Goal: Find specific page/section: Find specific page/section

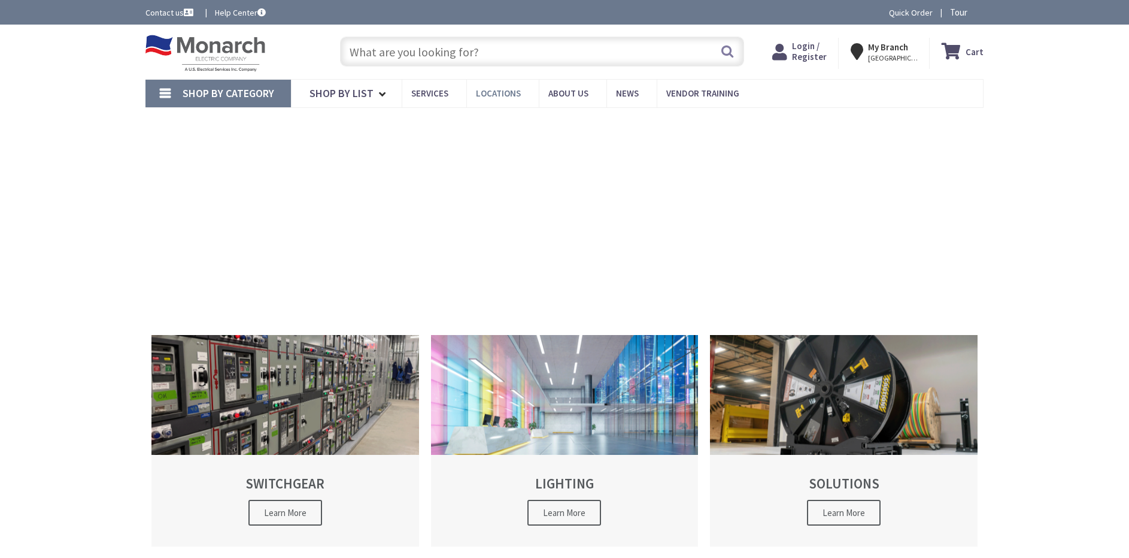
click at [487, 93] on span "Locations" at bounding box center [498, 92] width 45 height 11
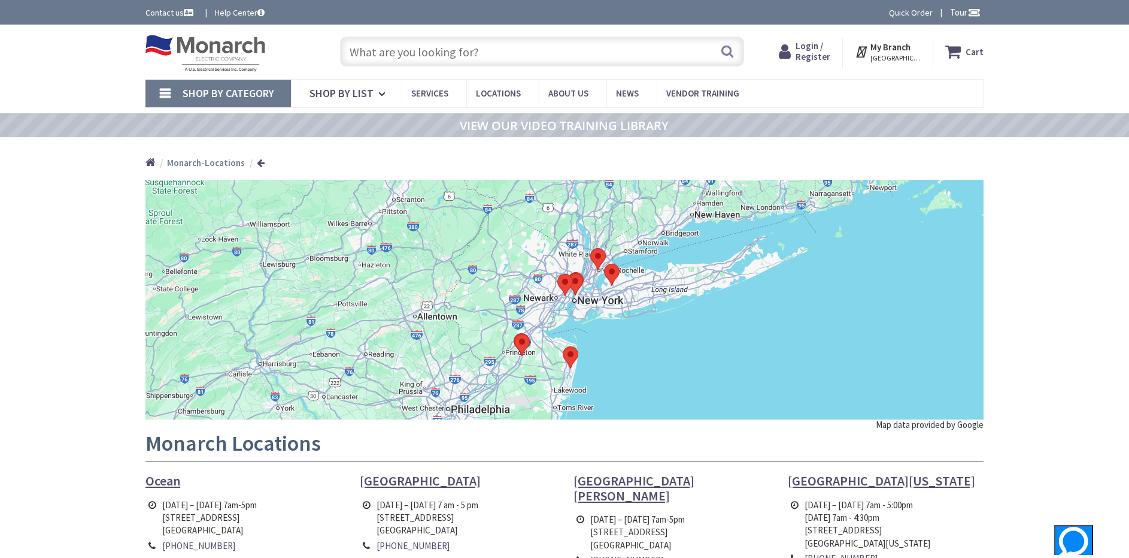
click at [885, 54] on span "[GEOGRAPHIC_DATA], [GEOGRAPHIC_DATA]" at bounding box center [896, 58] width 51 height 10
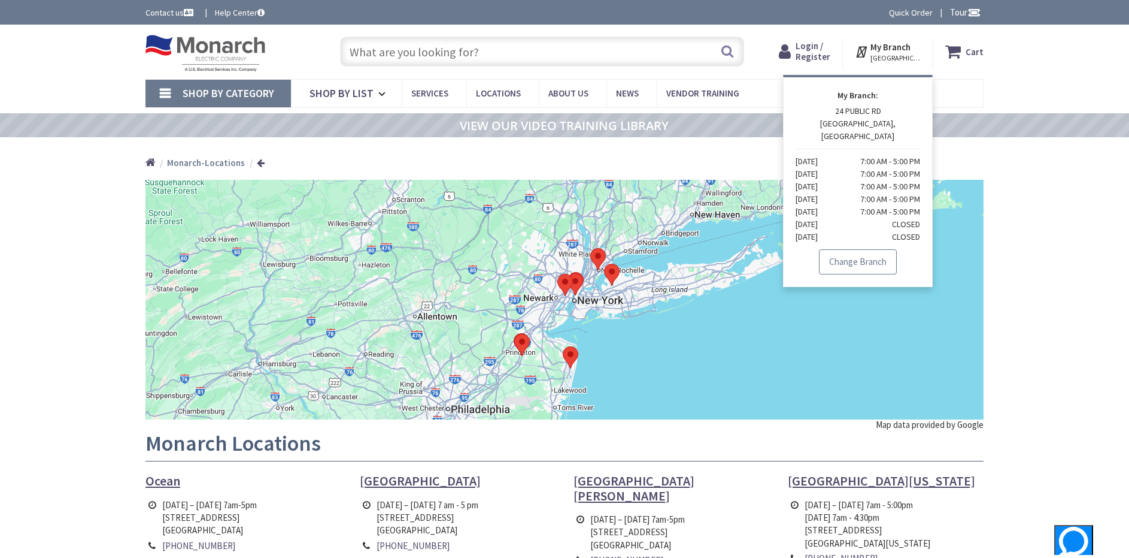
click at [853, 249] on link "Change Branch" at bounding box center [858, 261] width 78 height 25
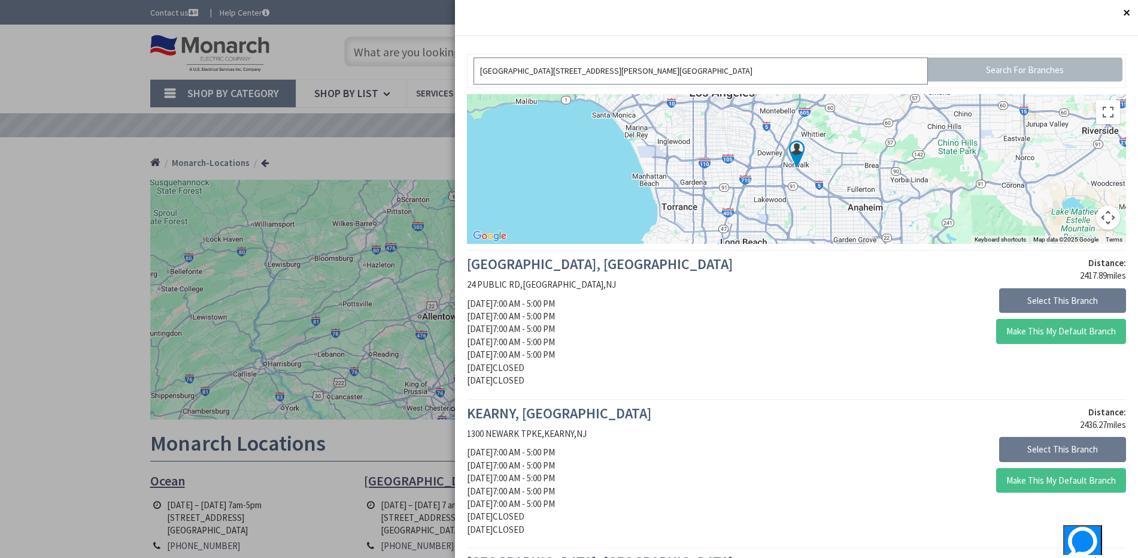
drag, startPoint x: 691, startPoint y: 62, endPoint x: 346, endPoint y: 65, distance: 345.0
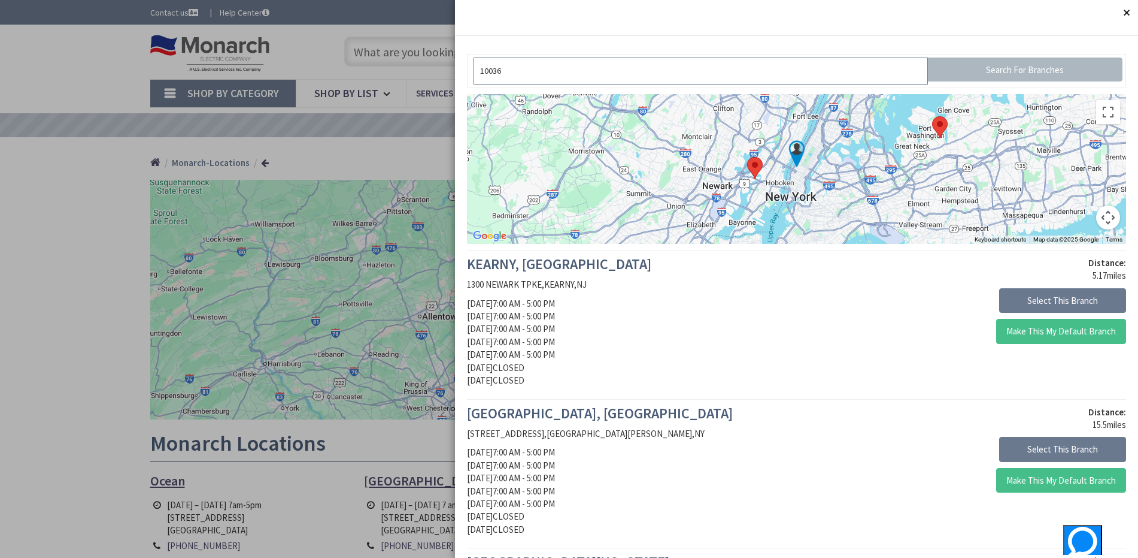
type input "10036"
click at [1115, 16] on button "Close" at bounding box center [1127, 12] width 24 height 24
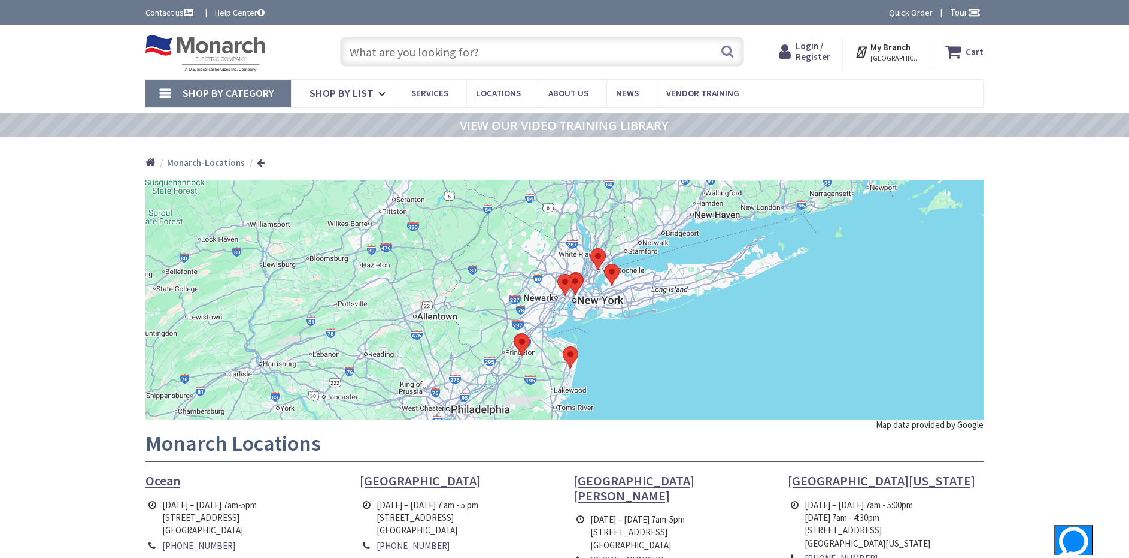
click at [812, 50] on span "Login / Register" at bounding box center [813, 51] width 35 height 22
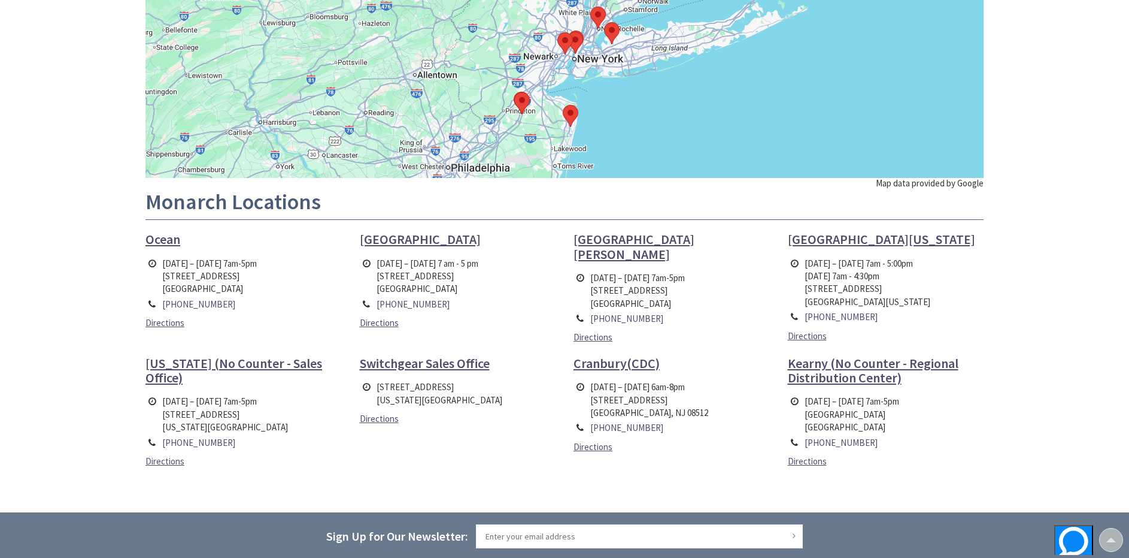
scroll to position [244, 0]
